Goal: Share content

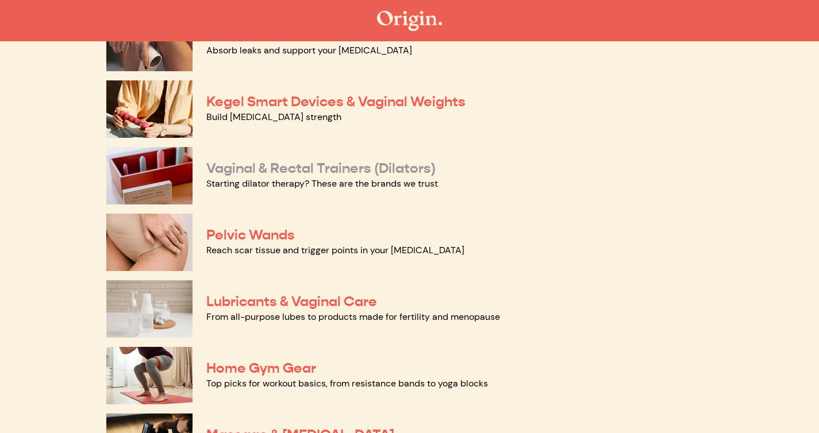
scroll to position [430, 0]
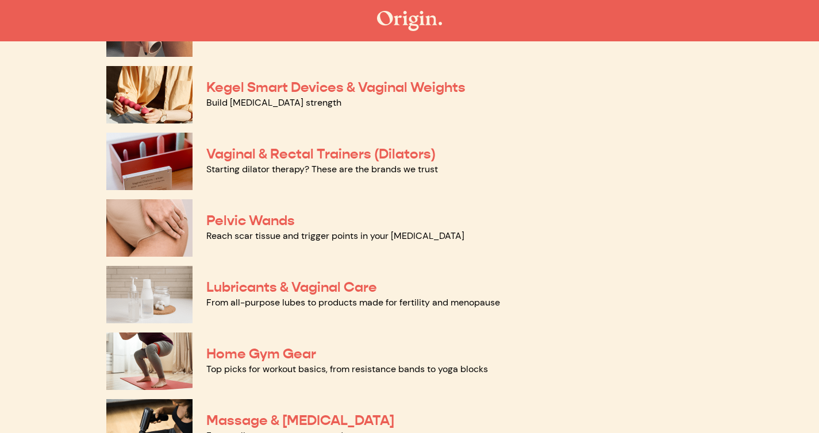
click at [332, 300] on link "From all-purpose lubes to products made for fertility and menopause" at bounding box center [353, 302] width 294 height 12
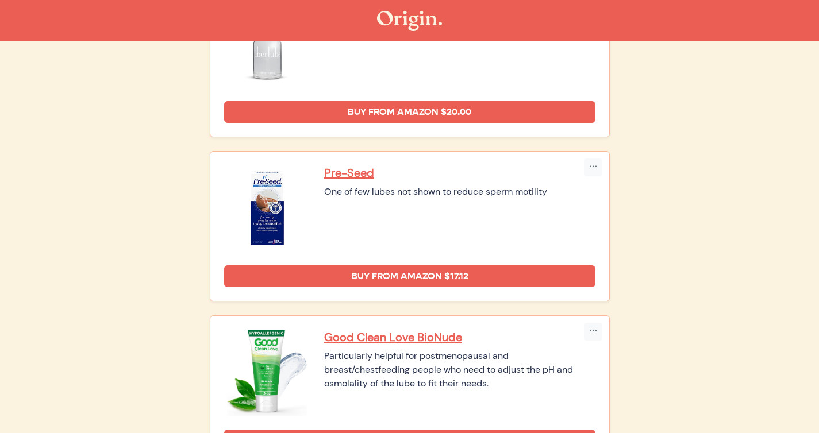
scroll to position [396, 0]
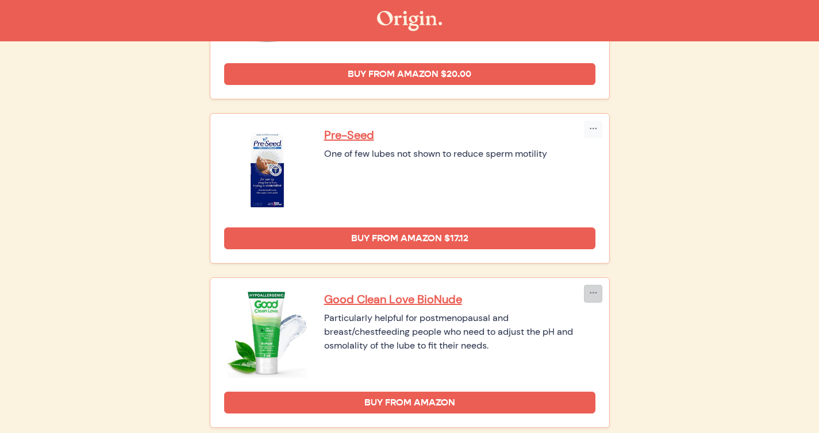
click at [591, 292] on icon "button" at bounding box center [593, 294] width 8 height 10
click at [595, 315] on li "Copy Link" at bounding box center [614, 318] width 60 height 18
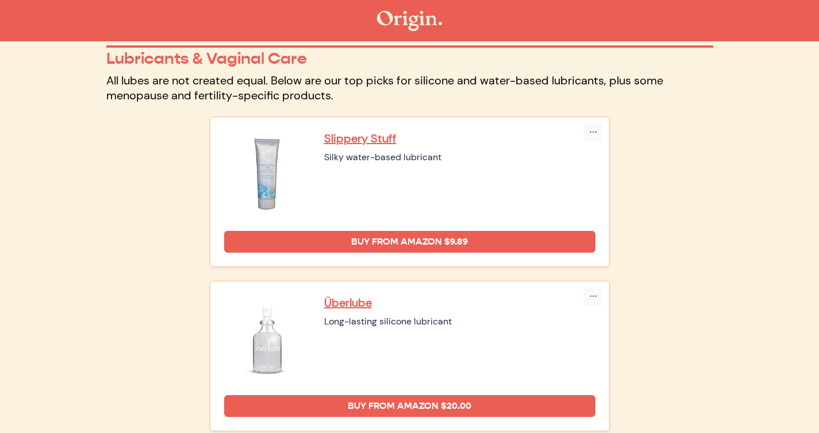
scroll to position [0, 0]
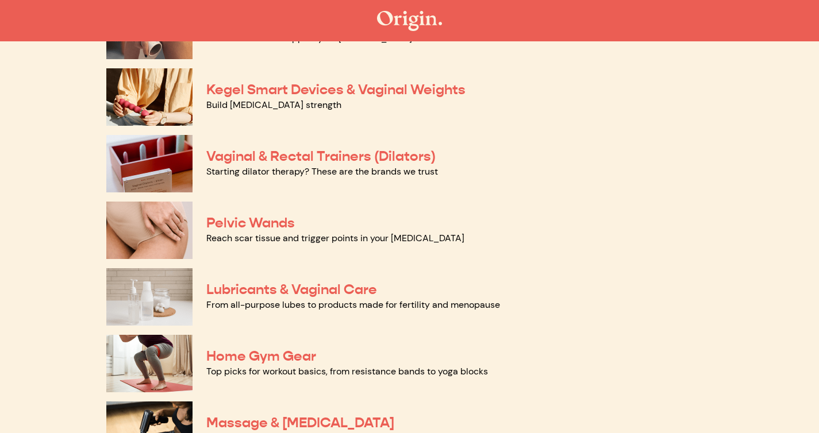
scroll to position [430, 0]
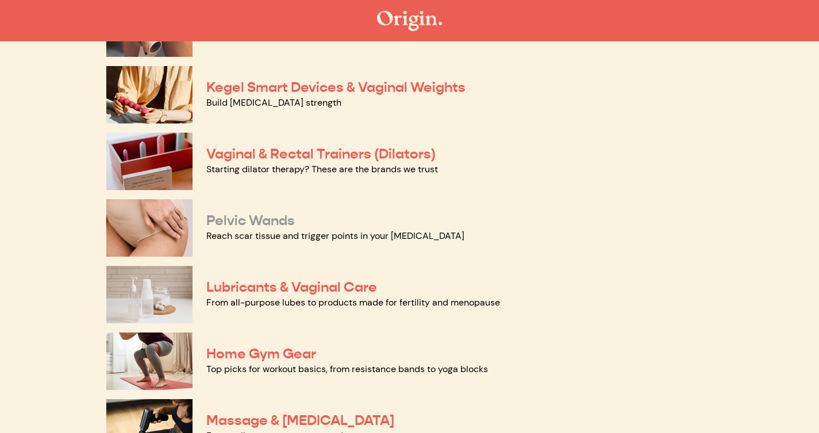
click at [245, 225] on link "Pelvic Wands" at bounding box center [250, 220] width 88 height 17
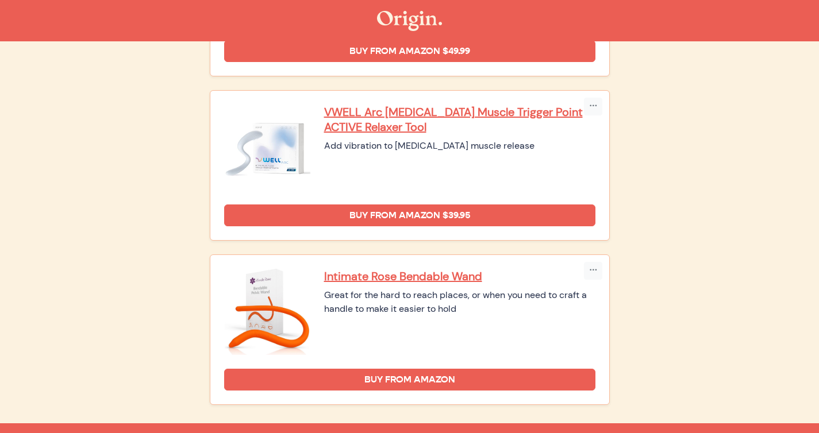
scroll to position [565, 0]
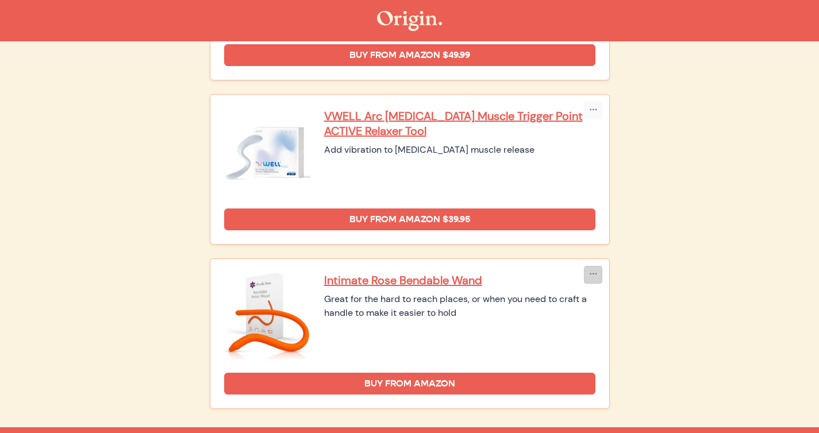
click at [592, 267] on button "button" at bounding box center [593, 275] width 18 height 18
click at [599, 302] on li "Copy Link" at bounding box center [614, 299] width 60 height 18
